Goal: Task Accomplishment & Management: Manage account settings

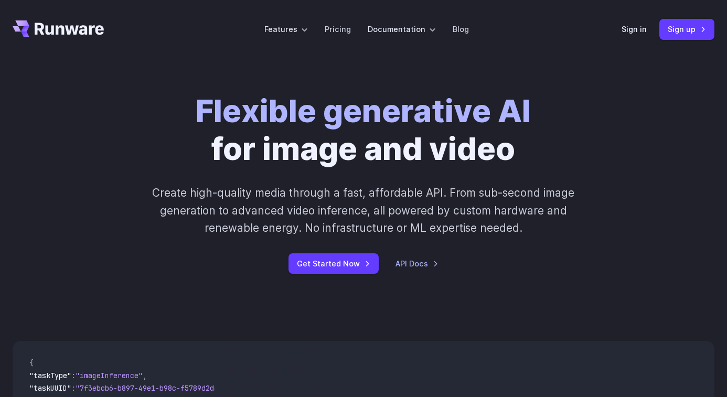
click at [634, 20] on div "Sign in Sign up" at bounding box center [668, 29] width 93 height 20
click at [633, 24] on link "Sign in" at bounding box center [634, 29] width 25 height 12
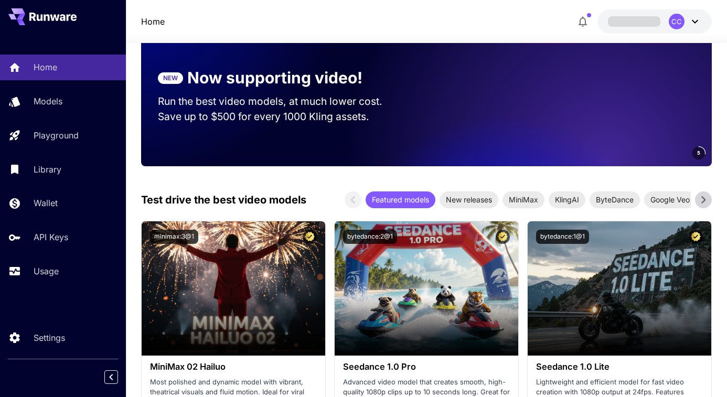
scroll to position [384, 0]
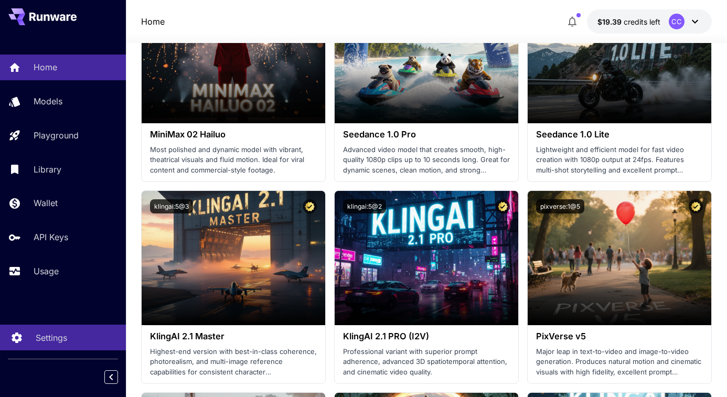
click at [68, 334] on div "Settings" at bounding box center [77, 338] width 82 height 13
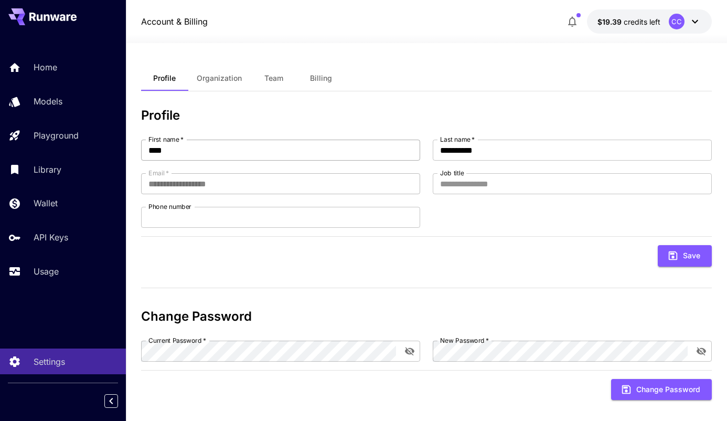
scroll to position [11, 0]
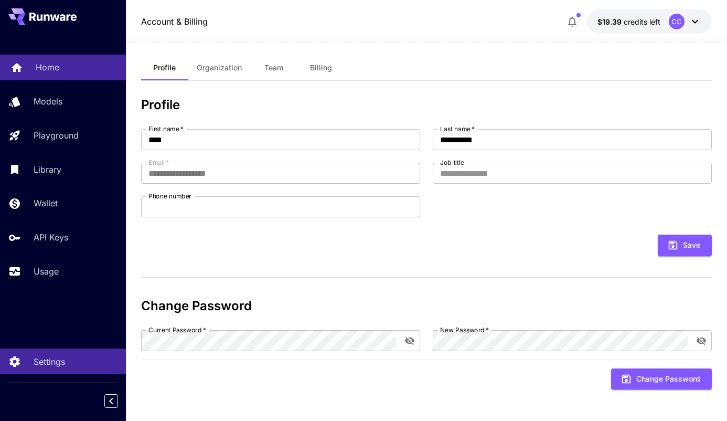
click at [73, 63] on div "Home" at bounding box center [77, 67] width 82 height 13
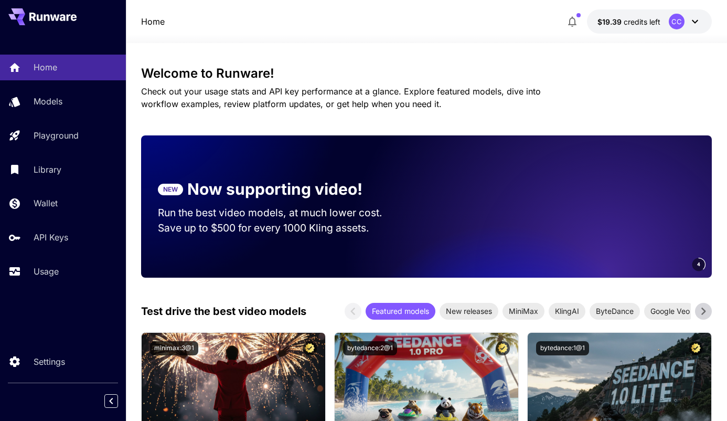
click at [54, 13] on icon at bounding box center [52, 17] width 47 height 8
click at [684, 23] on div "CC" at bounding box center [677, 22] width 16 height 16
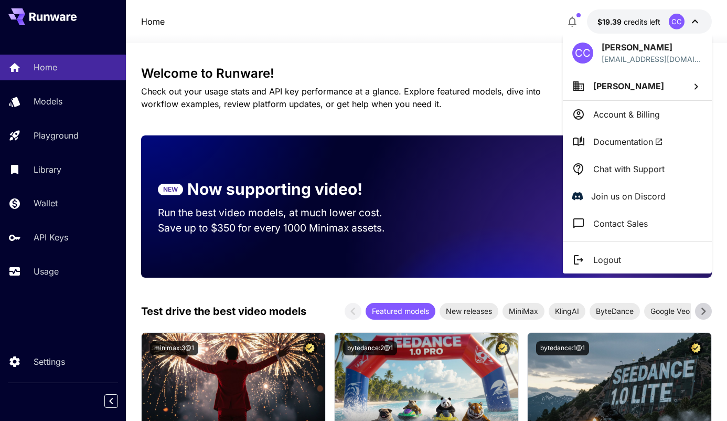
click at [625, 166] on p "Chat with Support" at bounding box center [628, 169] width 71 height 13
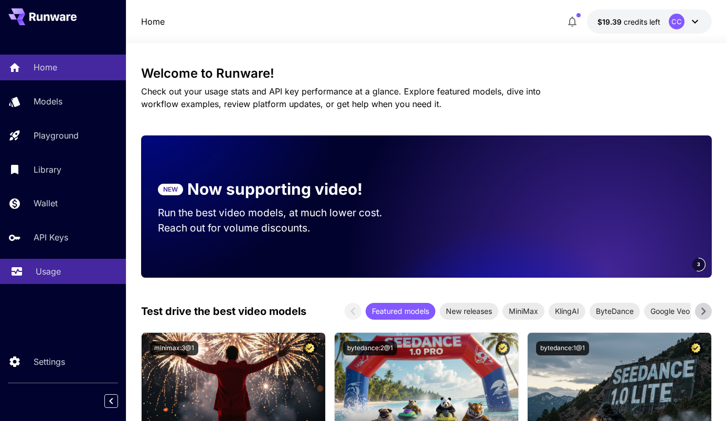
click at [58, 275] on p "Usage" at bounding box center [48, 271] width 25 height 13
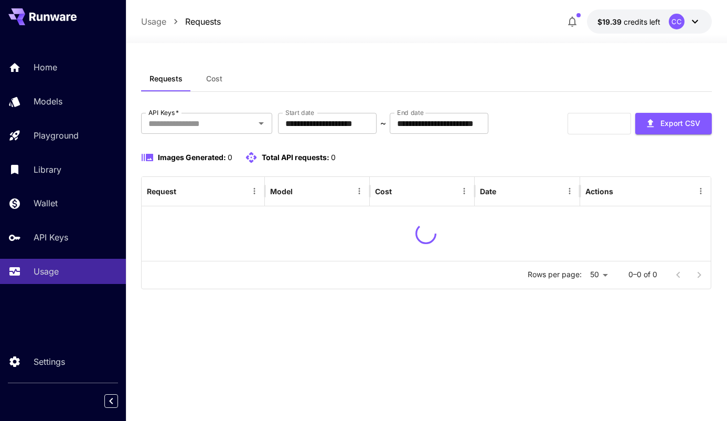
click at [481, 33] on div at bounding box center [426, 36] width 601 height 13
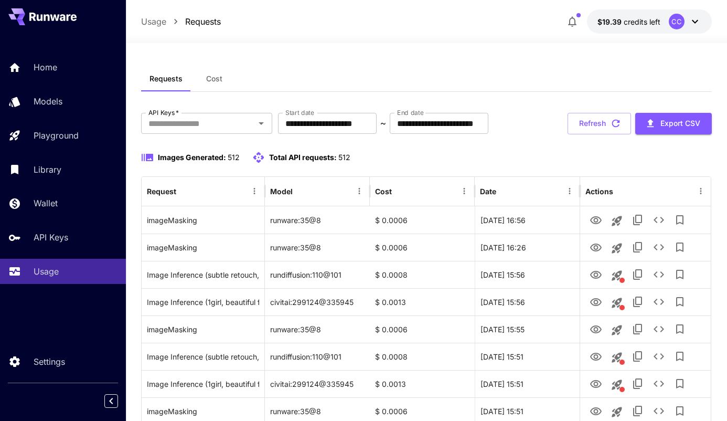
click at [697, 29] on button "$19.39 credits left CC" at bounding box center [649, 21] width 125 height 24
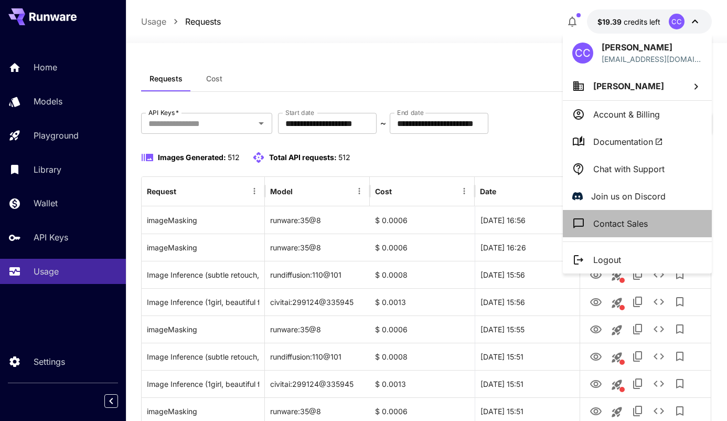
click at [648, 215] on li "Contact Sales" at bounding box center [637, 223] width 149 height 27
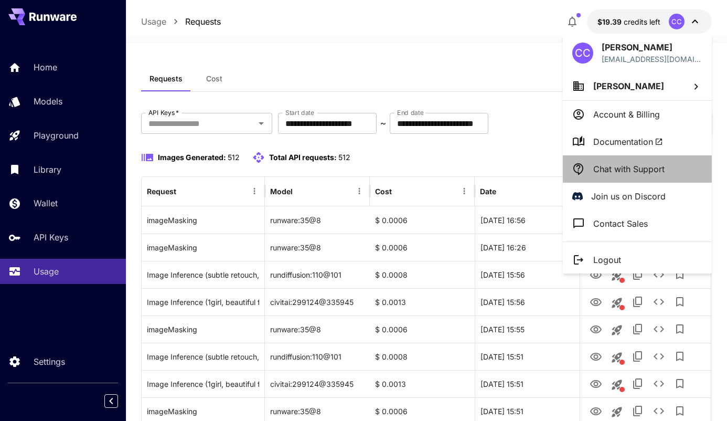
click at [647, 175] on li "Chat with Support" at bounding box center [637, 168] width 149 height 27
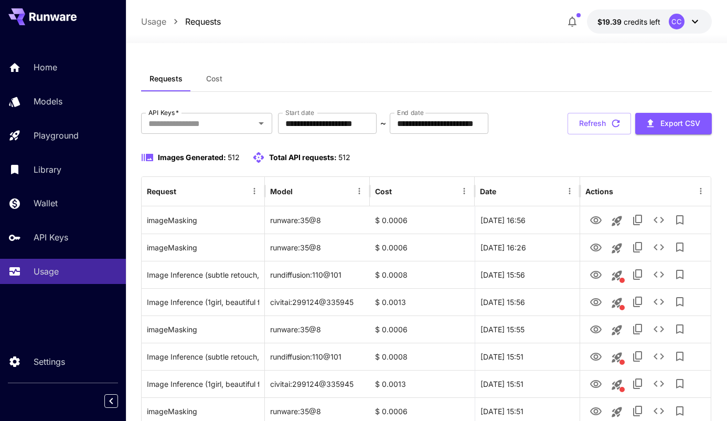
click at [697, 26] on icon at bounding box center [695, 21] width 13 height 13
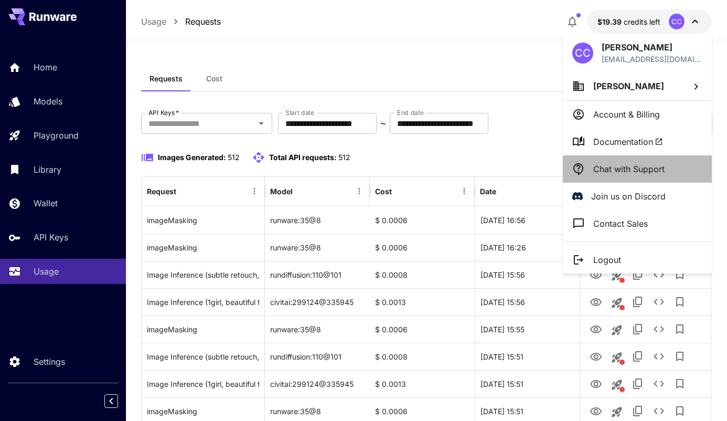
click at [615, 157] on li "Chat with Support" at bounding box center [637, 168] width 149 height 27
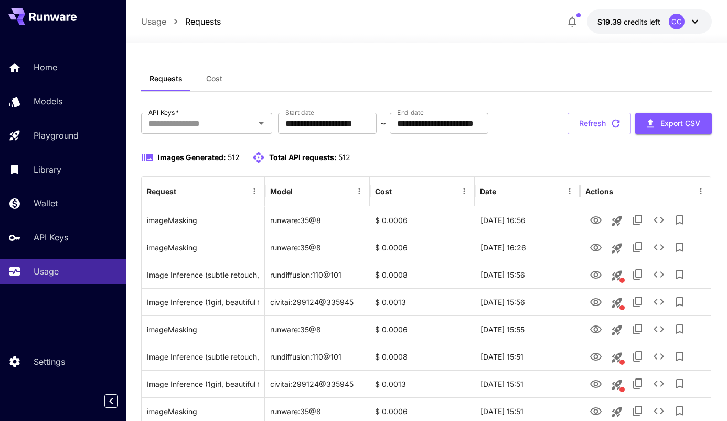
click at [689, 18] on icon at bounding box center [695, 21] width 13 height 13
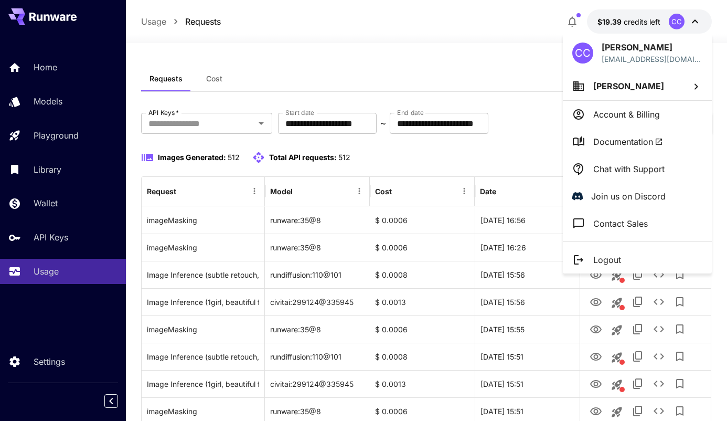
click at [501, 73] on div at bounding box center [363, 210] width 727 height 421
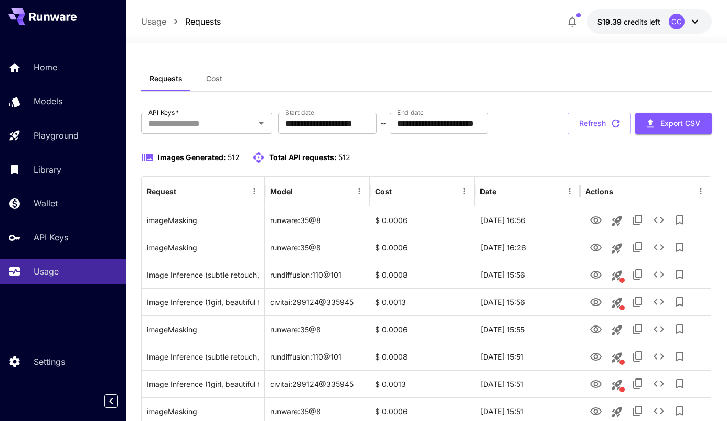
click at [701, 22] on button "$19.39 credits left CC" at bounding box center [649, 21] width 125 height 24
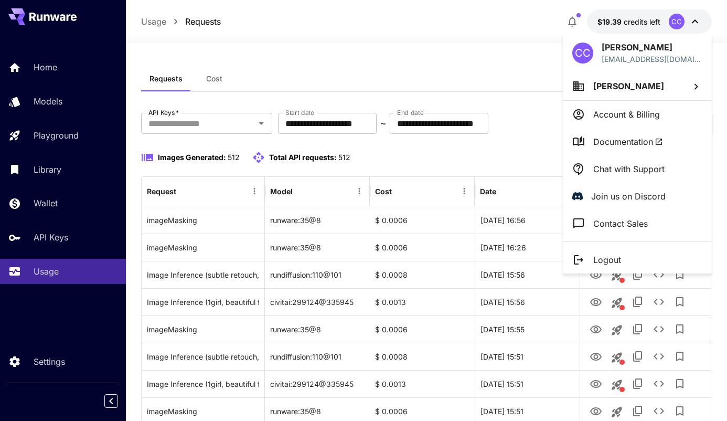
click at [646, 173] on p "Chat with Support" at bounding box center [628, 169] width 71 height 13
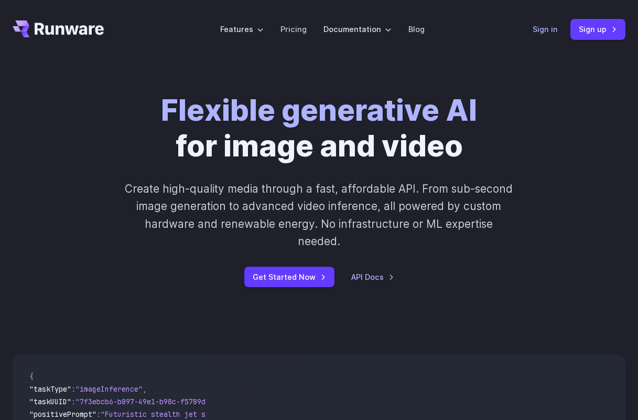
click at [542, 27] on link "Sign in" at bounding box center [545, 29] width 25 height 12
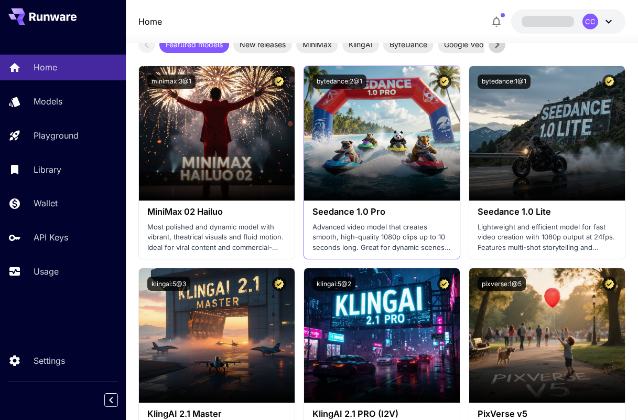
scroll to position [338, 0]
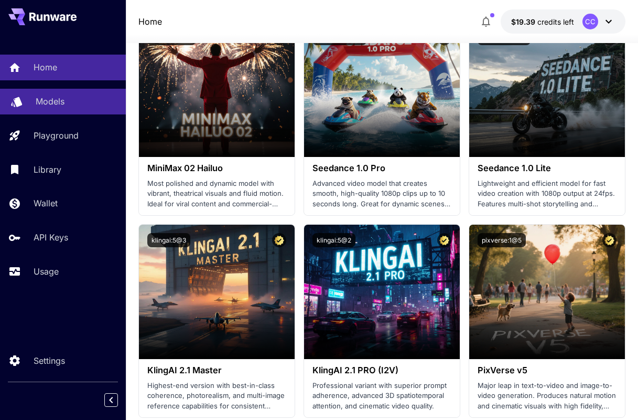
click at [56, 100] on p "Models" at bounding box center [50, 101] width 29 height 13
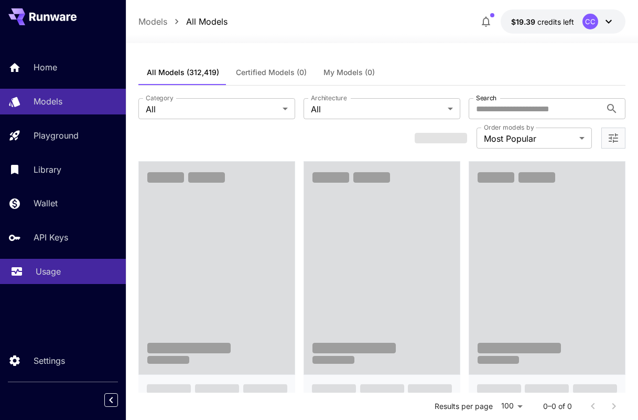
click at [70, 277] on div "Usage" at bounding box center [77, 271] width 82 height 13
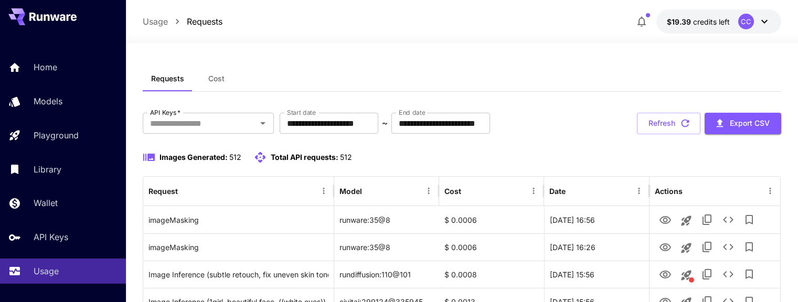
click at [298, 76] on div "Requests Cost" at bounding box center [462, 79] width 638 height 26
